Goal: Information Seeking & Learning: Check status

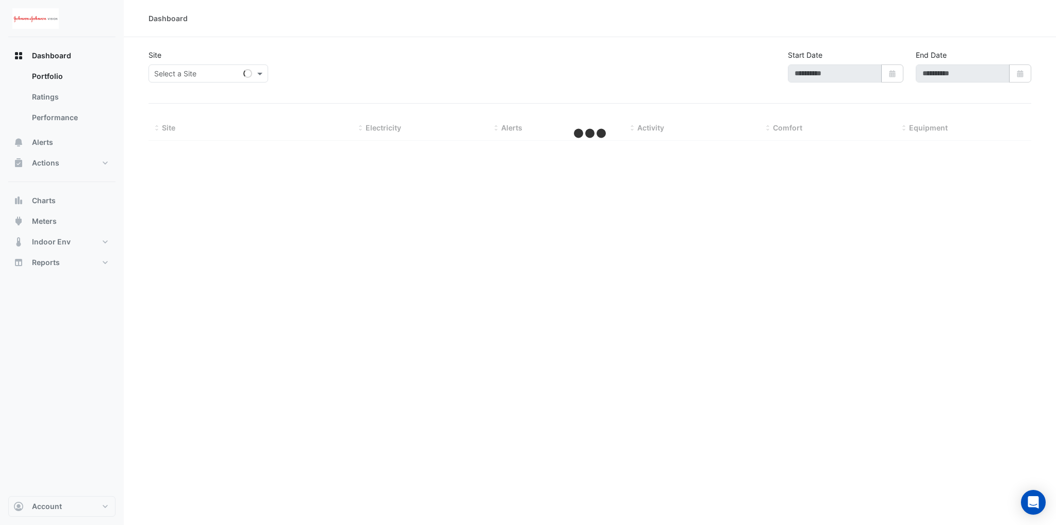
type input "**********"
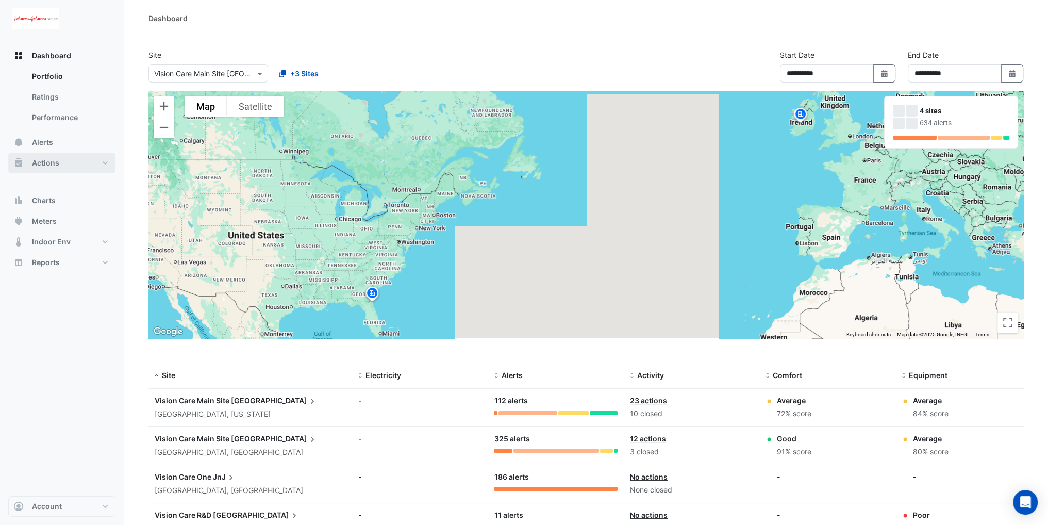
click at [52, 153] on button "Actions" at bounding box center [61, 163] width 107 height 21
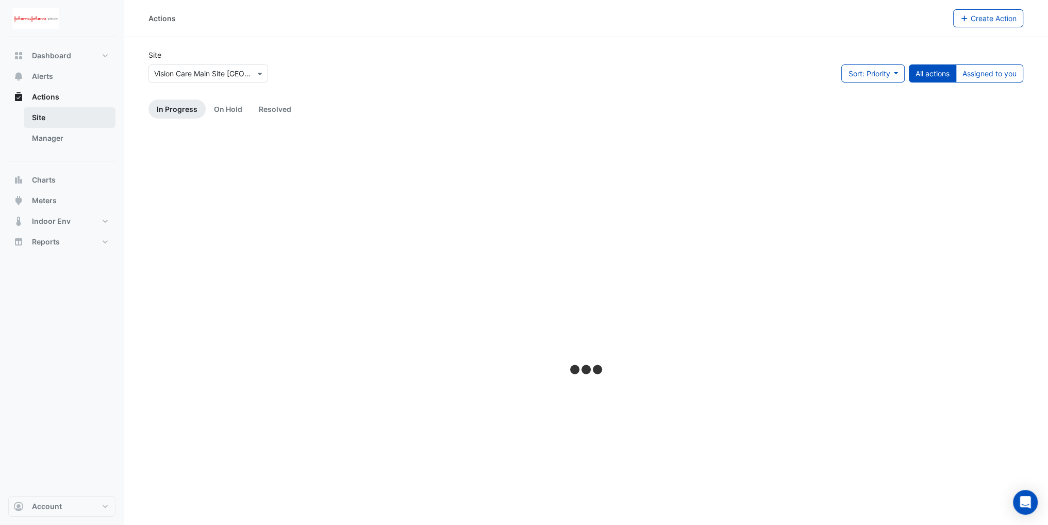
click at [52, 122] on link "Site" at bounding box center [70, 117] width 92 height 21
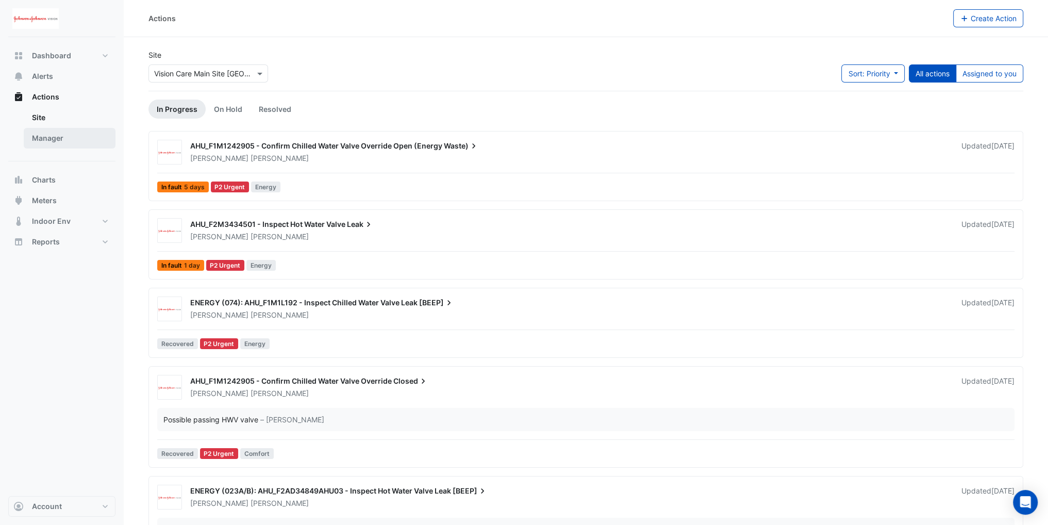
click at [43, 141] on link "Manager" at bounding box center [70, 138] width 92 height 21
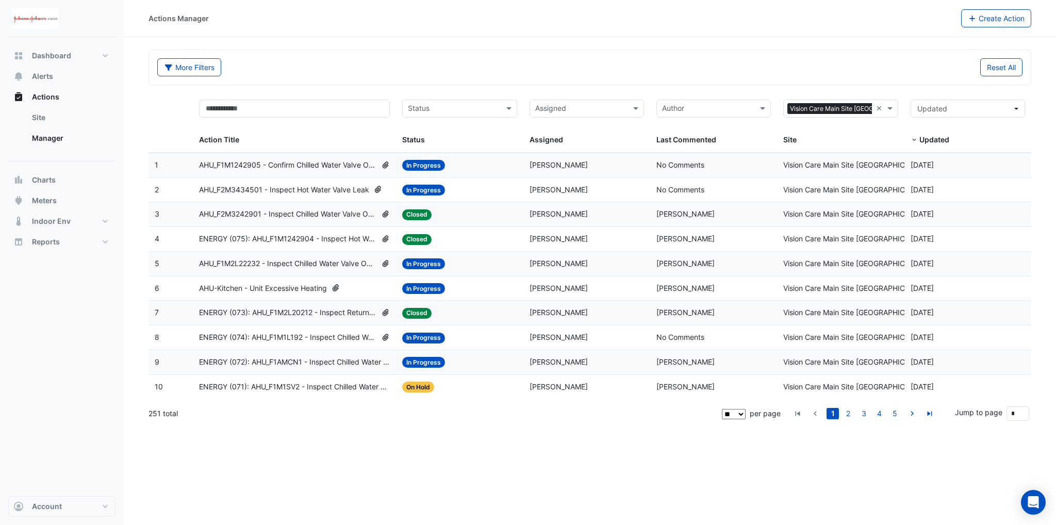
click at [285, 192] on span "AHU_F2M3434501 - Inspect Hot Water Valve Leak" at bounding box center [284, 190] width 170 height 12
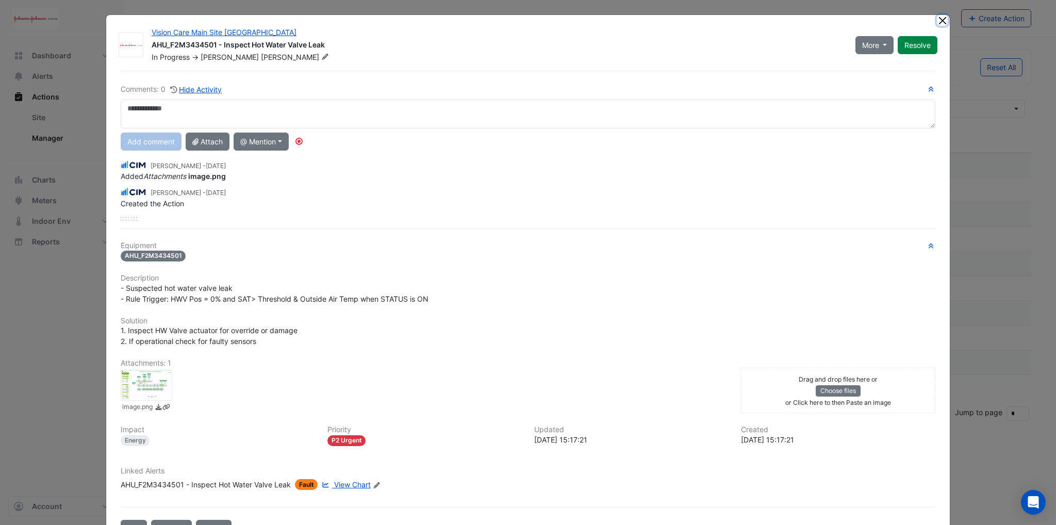
click at [937, 22] on button "Close" at bounding box center [942, 20] width 11 height 11
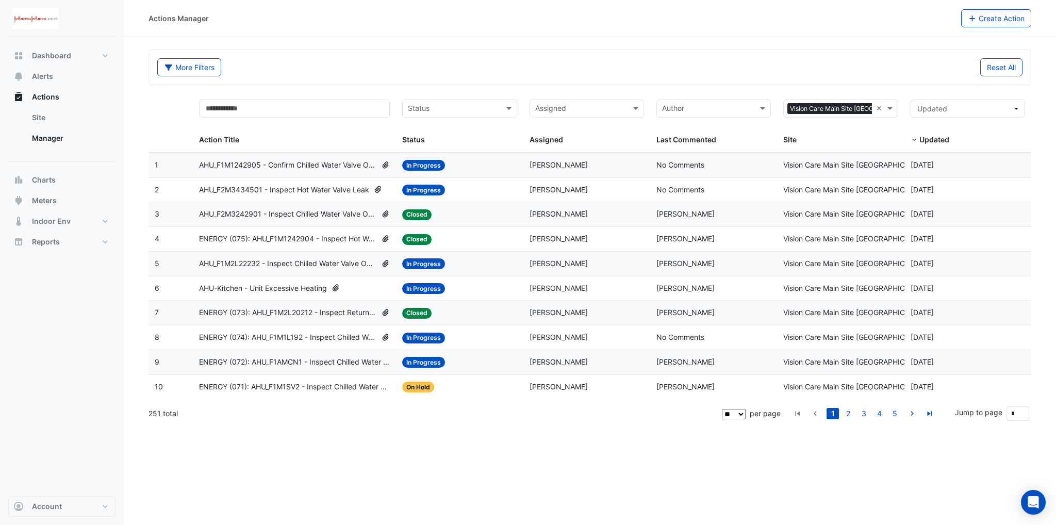
click at [316, 171] on datatable-body-cell "Action Title: AHU_F1M1242905 - Confirm Chilled Water Valve Override Open (Energ…" at bounding box center [294, 165] width 203 height 24
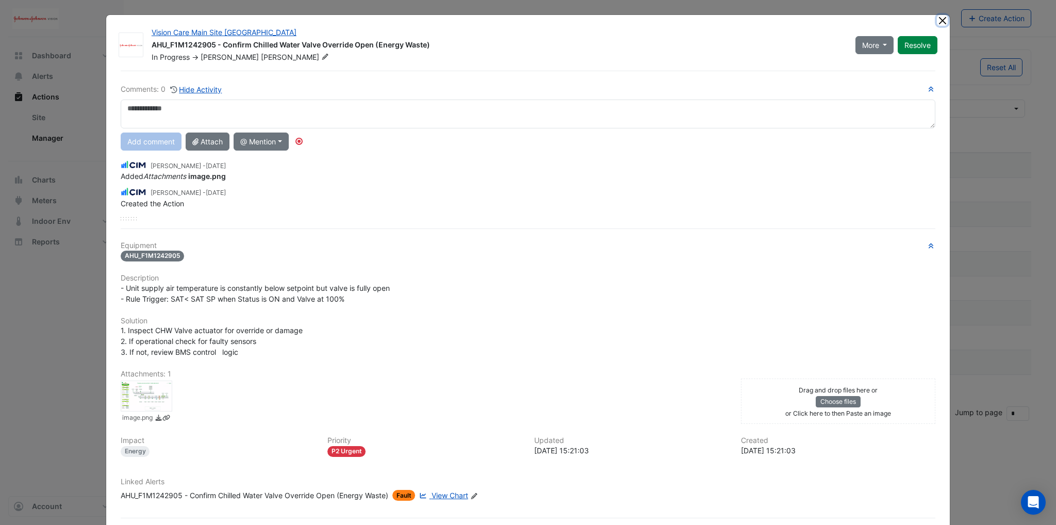
click at [937, 19] on button "Close" at bounding box center [942, 20] width 11 height 11
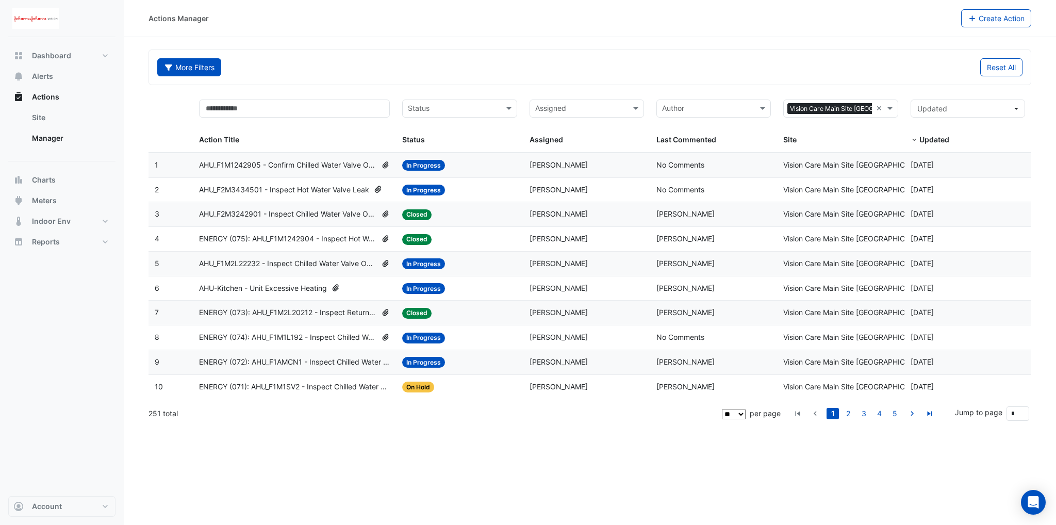
click at [210, 70] on button "More Filters" at bounding box center [189, 67] width 64 height 18
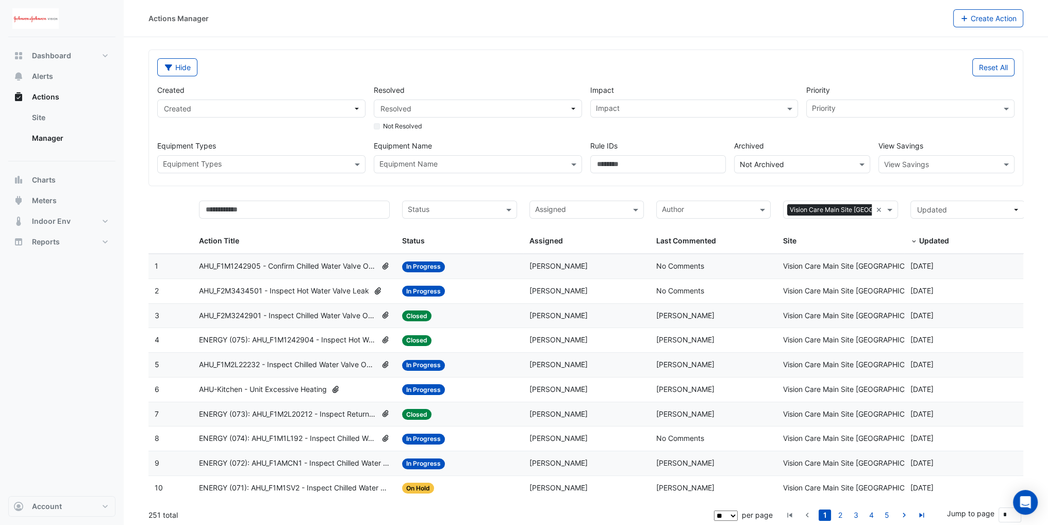
click at [420, 163] on input "text" at bounding box center [471, 165] width 185 height 11
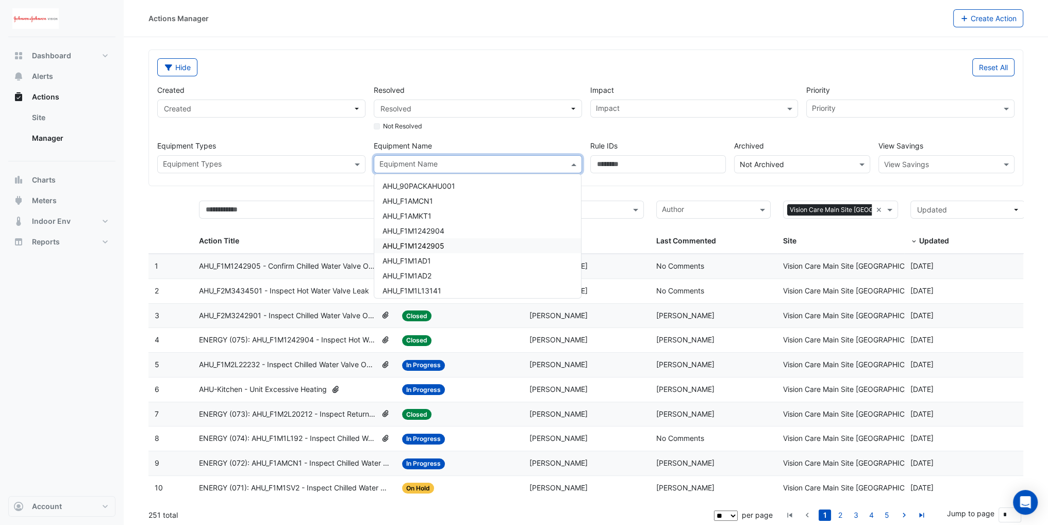
click at [441, 247] on span "AHU_F1M1242905" at bounding box center [413, 245] width 62 height 9
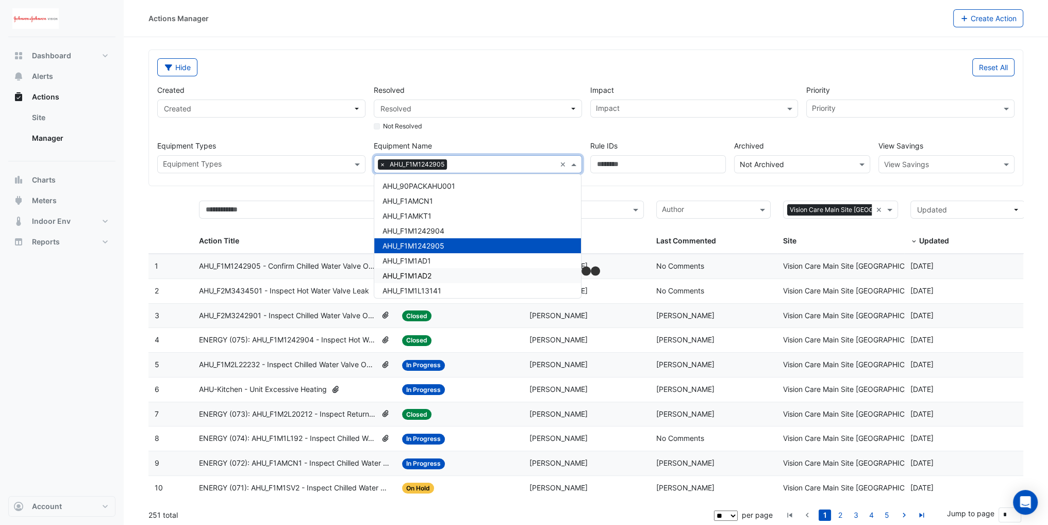
click at [329, 232] on div "Action Title" at bounding box center [294, 224] width 191 height 46
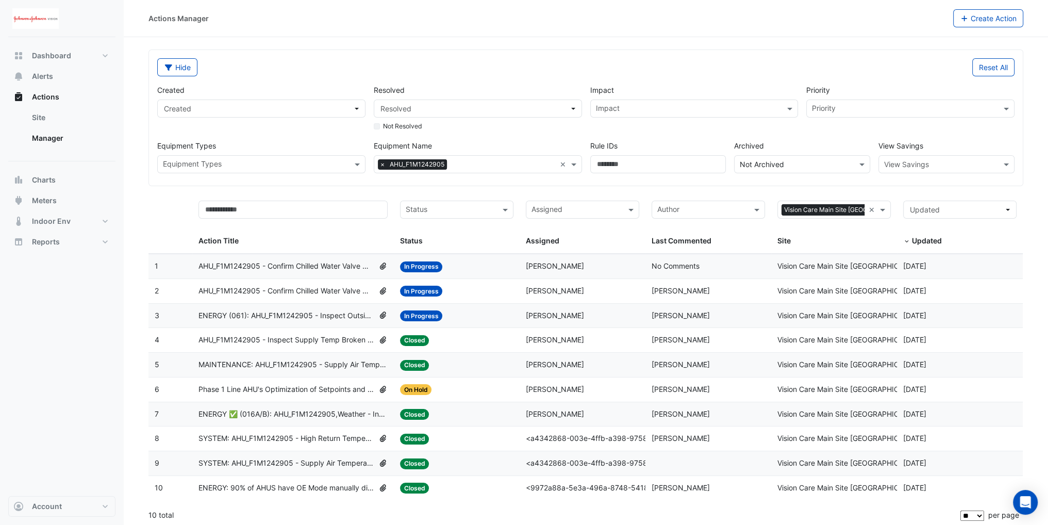
click at [307, 316] on span "ENERGY (061): AHU_F1M1242905 - Inspect Outside Air Damper Operation [BEEP]" at bounding box center [286, 316] width 176 height 12
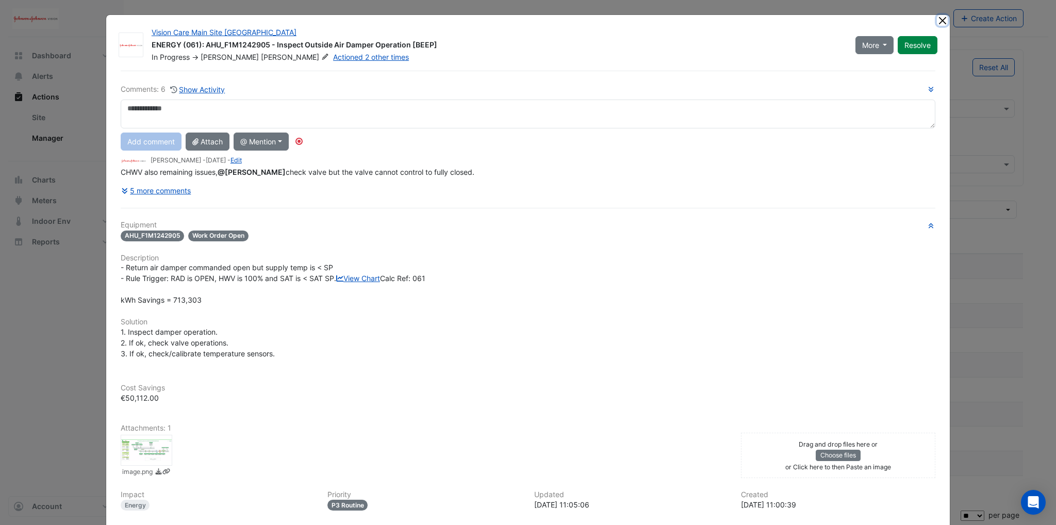
click at [939, 19] on button "Close" at bounding box center [942, 20] width 11 height 11
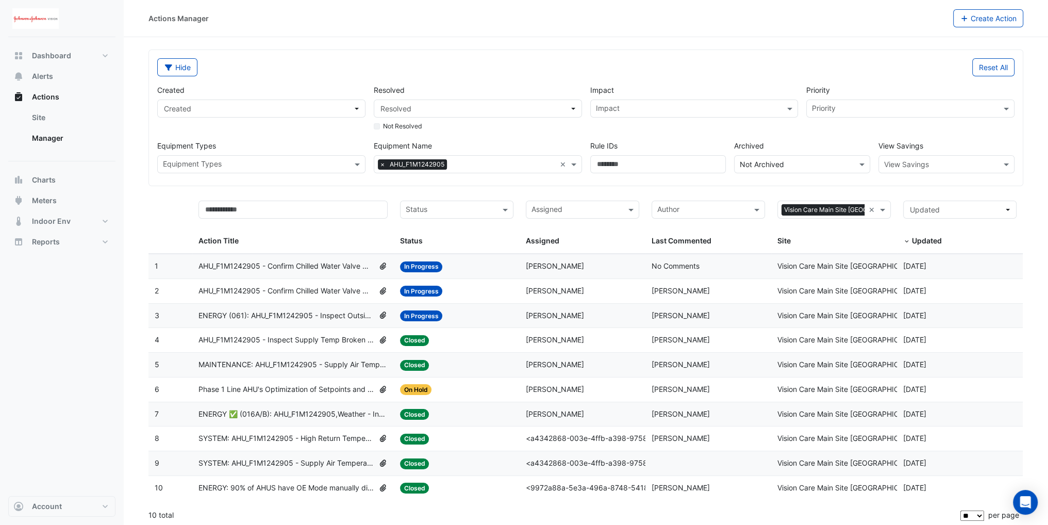
click at [320, 285] on span "AHU_F1M1242905 - Confirm Chilled Water Valve Override Closed" at bounding box center [286, 291] width 176 height 12
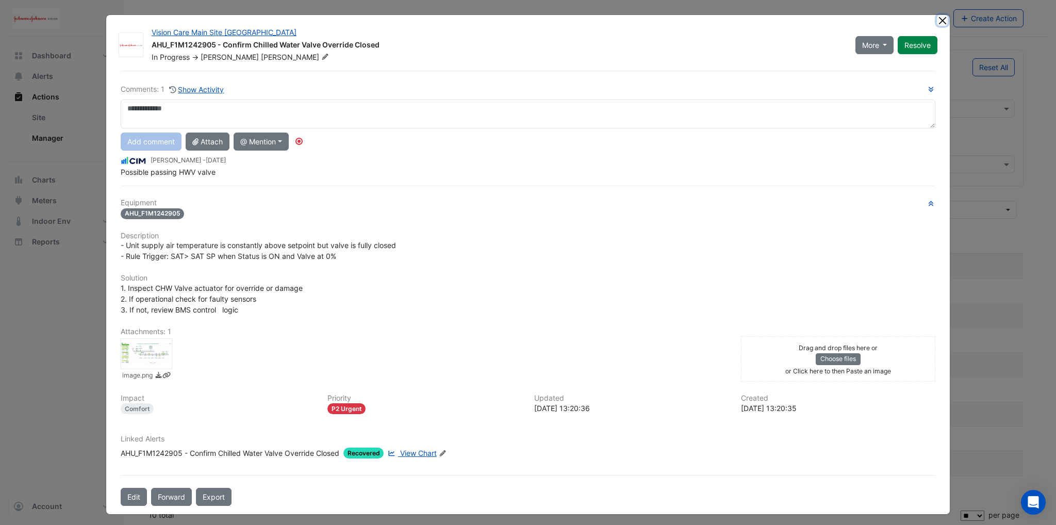
click at [937, 23] on button "Close" at bounding box center [942, 20] width 11 height 11
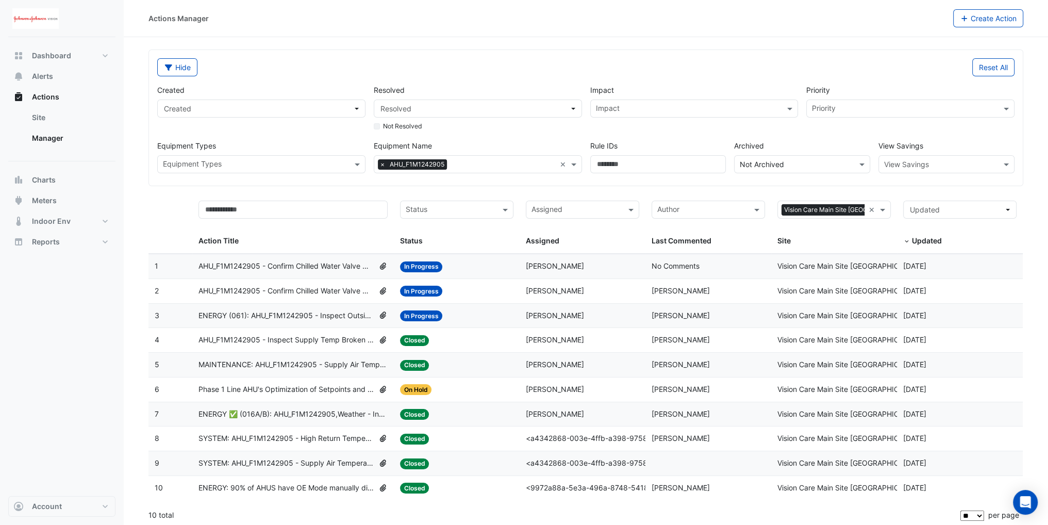
click at [310, 312] on span "ENERGY (061): AHU_F1M1242905 - Inspect Outside Air Damper Operation [BEEP]" at bounding box center [286, 316] width 176 height 12
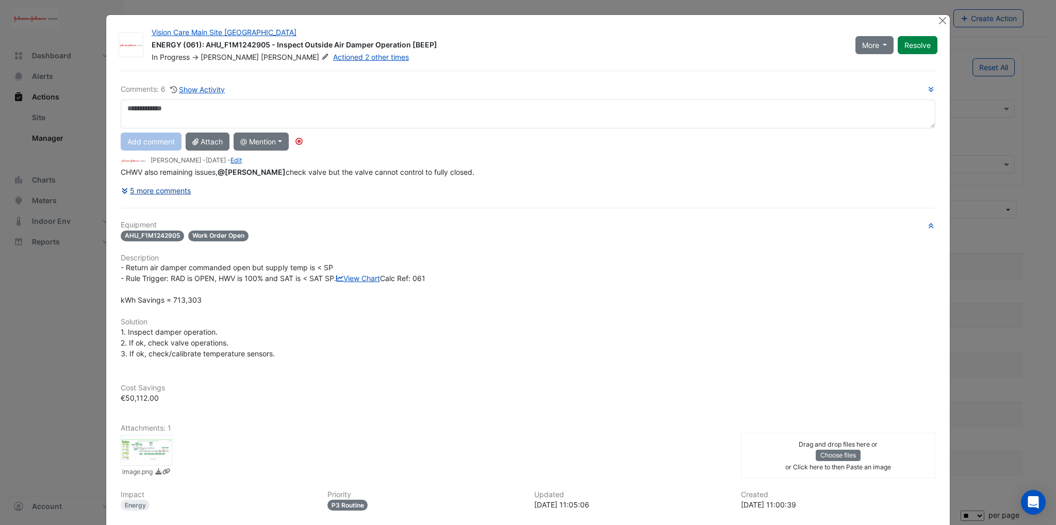
click at [140, 190] on button "5 more comments" at bounding box center [156, 190] width 71 height 18
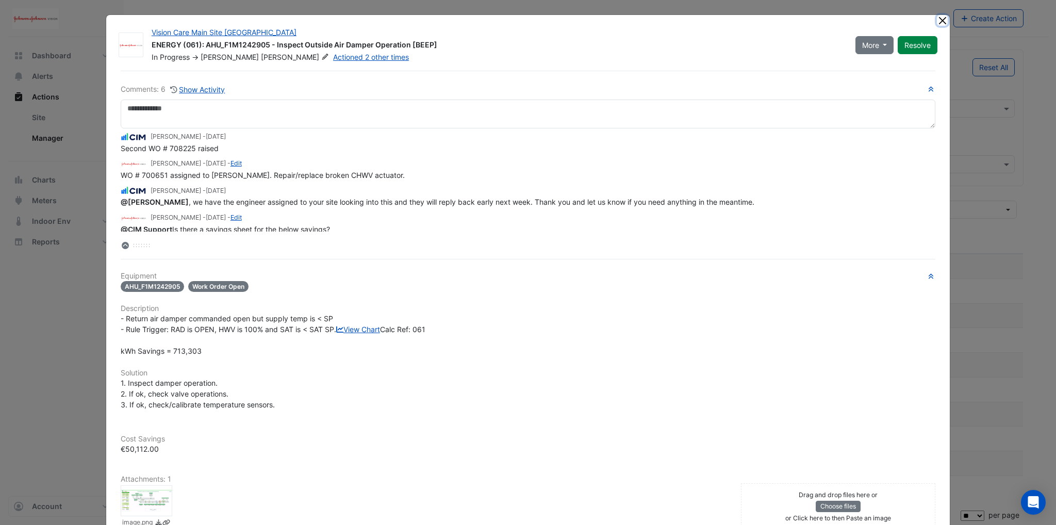
click at [937, 21] on button "Close" at bounding box center [942, 20] width 11 height 11
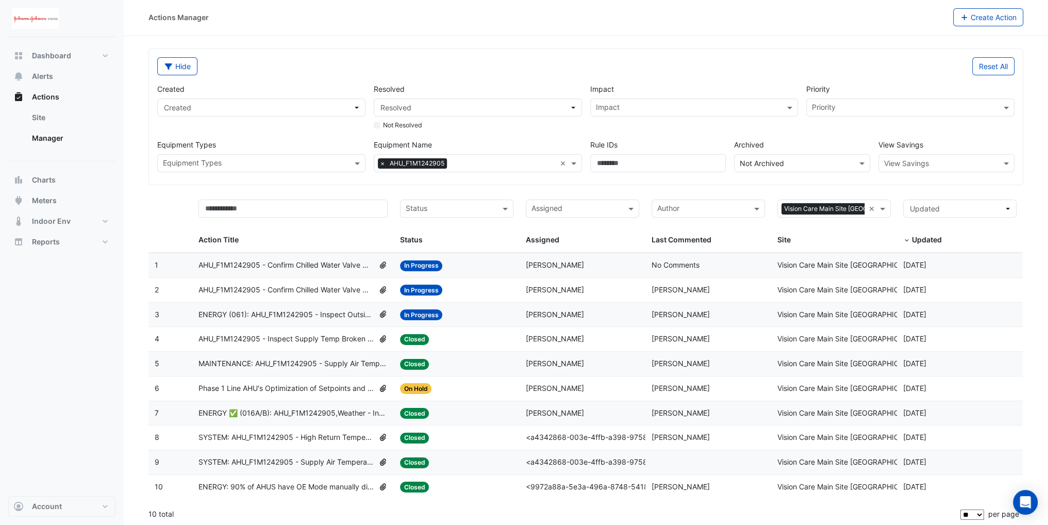
scroll to position [2, 0]
click at [545, 80] on div "Created Created Resolved Resolved Not Resolved Impact Impact Priority Priority …" at bounding box center [585, 123] width 865 height 97
